Goal: Find specific page/section: Find specific page/section

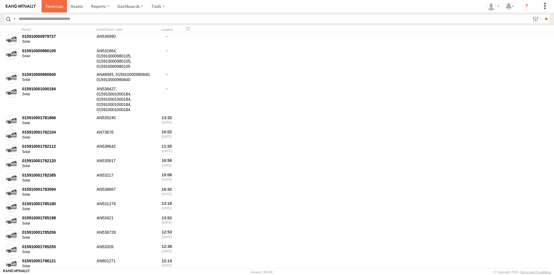
click at [54, 10] on link at bounding box center [54, 6] width 25 height 12
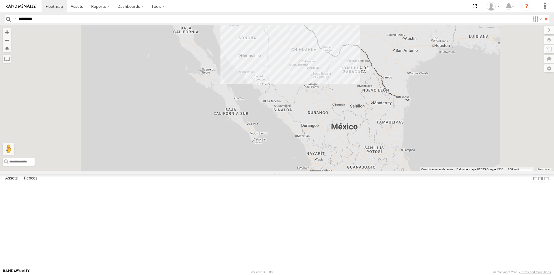
type input "********"
click at [543, 15] on input "**" at bounding box center [546, 19] width 7 height 8
